Goal: Check status

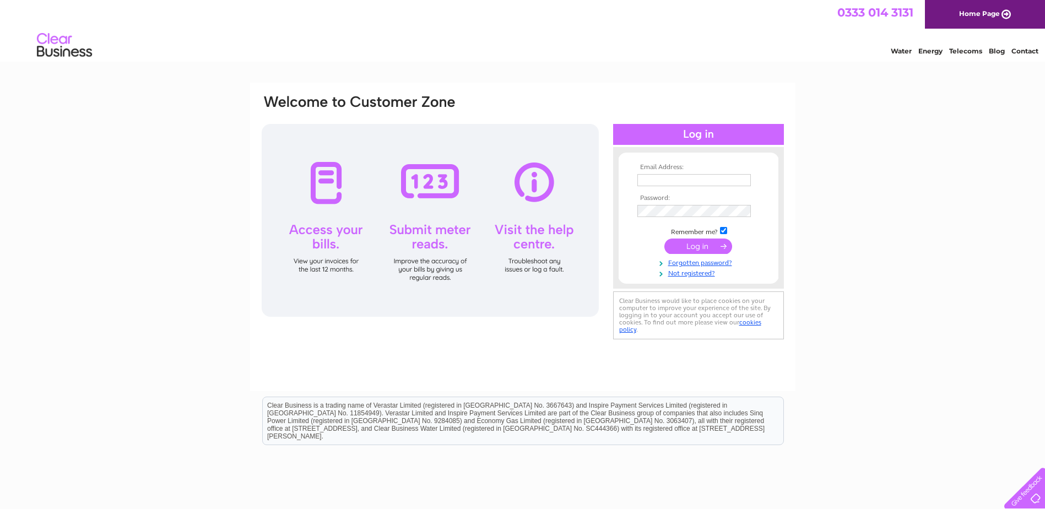
type input "[EMAIL_ADDRESS][DOMAIN_NAME]"
click at [711, 247] on input "submit" at bounding box center [698, 246] width 68 height 15
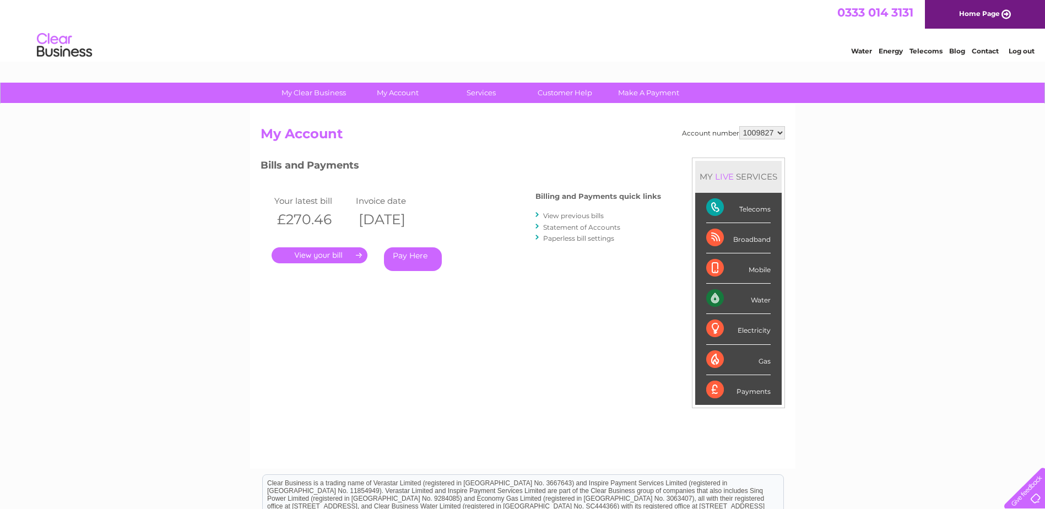
click at [331, 260] on link "." at bounding box center [320, 255] width 96 height 16
